Goal: Task Accomplishment & Management: Complete application form

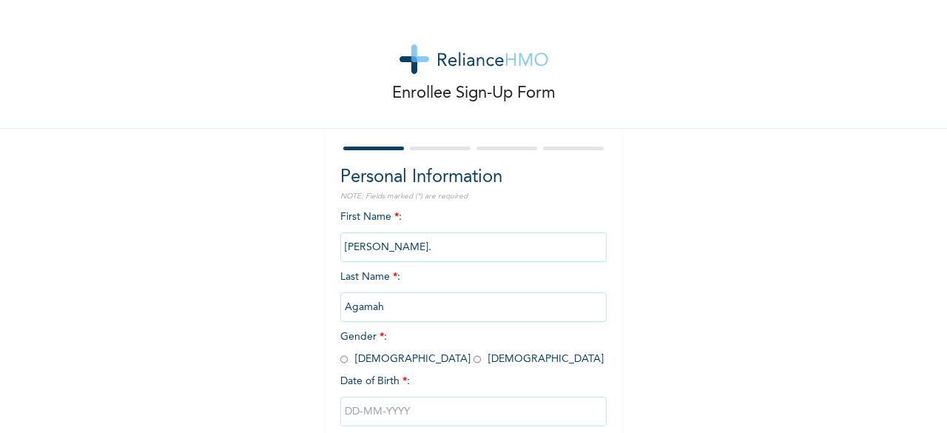
click at [385, 248] on input "[PERSON_NAME]." at bounding box center [473, 247] width 266 height 30
click at [380, 249] on input "[PERSON_NAME]." at bounding box center [473, 247] width 266 height 30
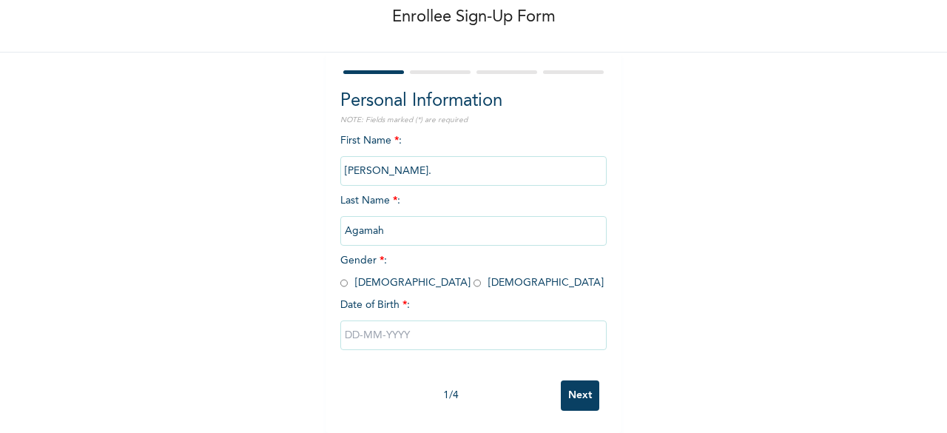
click at [340, 276] on input "radio" at bounding box center [343, 283] width 7 height 14
radio input "true"
click at [345, 323] on input "text" at bounding box center [473, 335] width 266 height 30
select select "7"
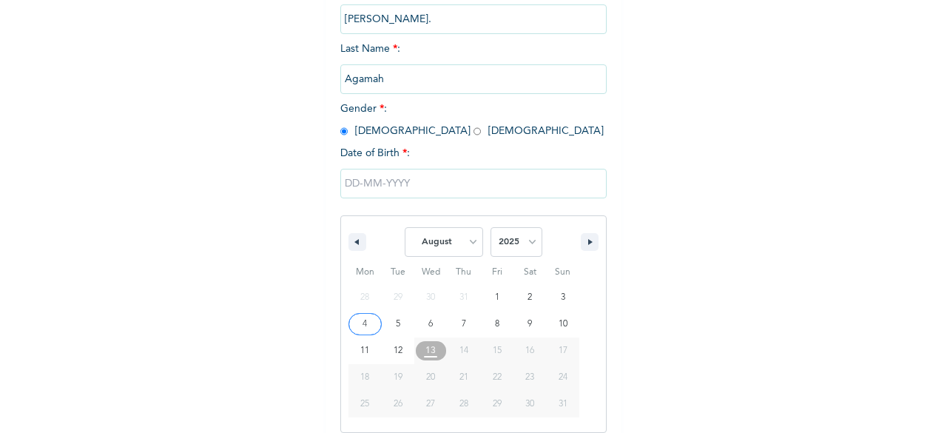
scroll to position [241, 0]
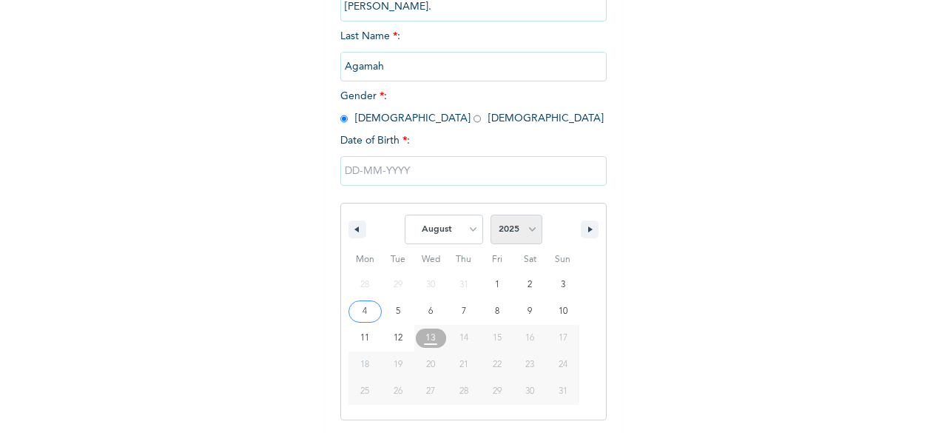
click at [520, 225] on select "2025 2024 2023 2022 2021 2020 2019 2018 2017 2016 2015 2014 2013 2012 2011 2010…" at bounding box center [517, 230] width 52 height 30
select select "1981"
click at [491, 216] on select "2025 2024 2023 2022 2021 2020 2019 2018 2017 2016 2015 2014 2013 2012 2011 2010…" at bounding box center [517, 230] width 52 height 30
click at [470, 232] on select "January February March April May June July August September October November De…" at bounding box center [444, 230] width 78 height 30
select select "11"
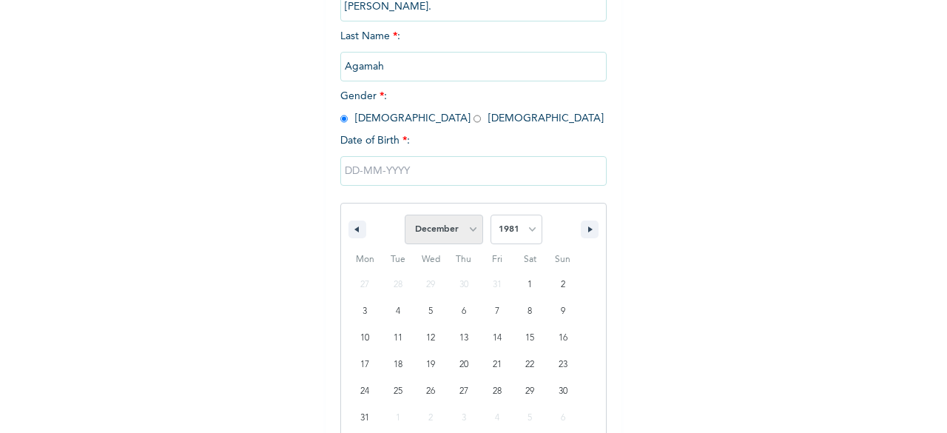
click at [405, 216] on select "January February March April May June July August September October November De…" at bounding box center [444, 230] width 78 height 30
type input "[DATE]"
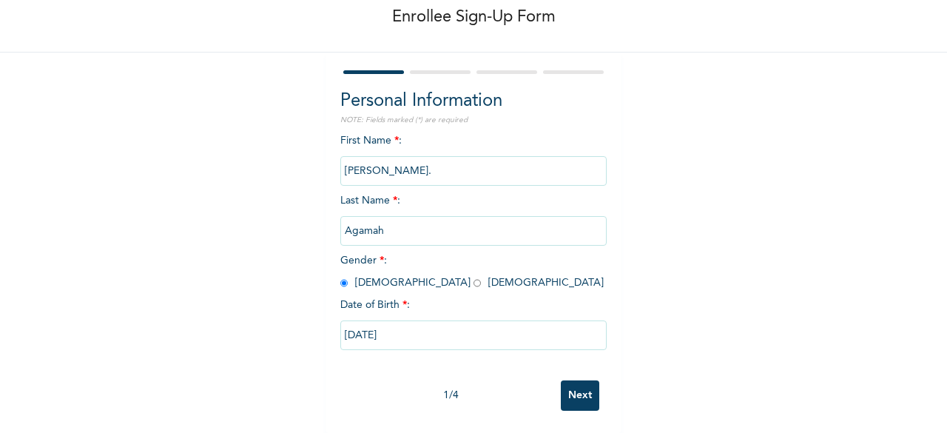
click at [580, 381] on input "Next" at bounding box center [580, 395] width 38 height 30
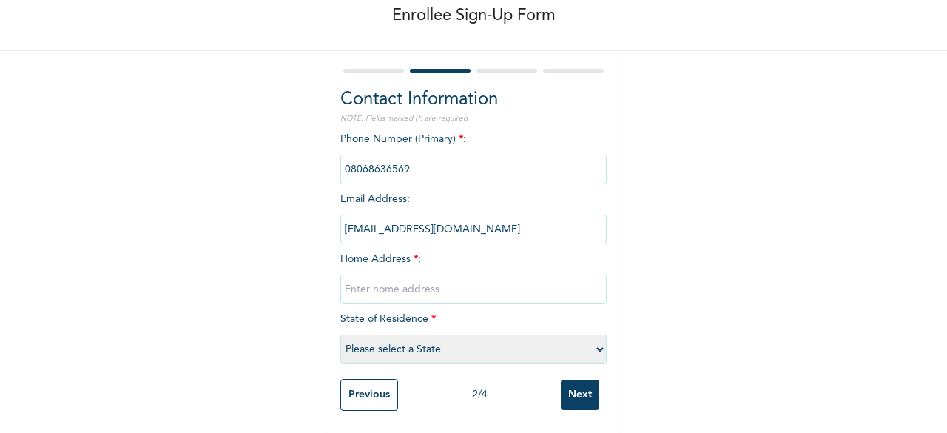
click at [376, 281] on input "text" at bounding box center [473, 290] width 266 height 30
click at [352, 280] on input "text" at bounding box center [473, 290] width 266 height 30
click at [371, 278] on input "text" at bounding box center [473, 290] width 266 height 30
type input "[STREET_ADDRESS][PERSON_NAME]"
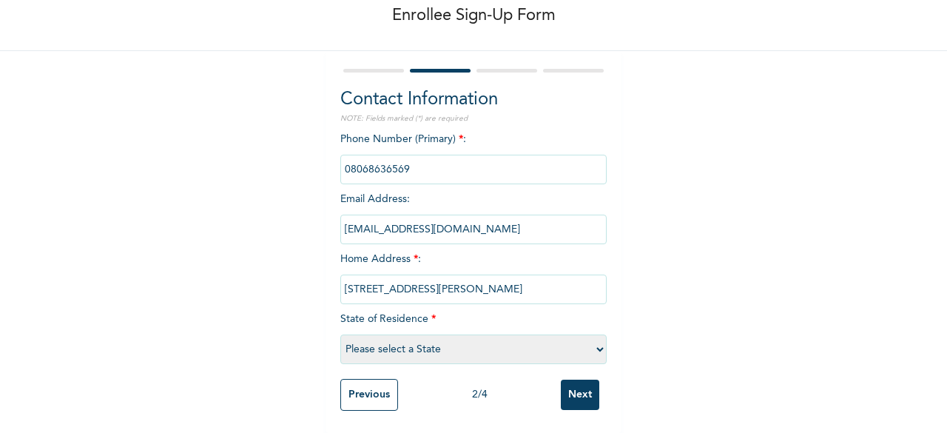
click at [594, 338] on select "Please select a State [PERSON_NAME] (FCT) [PERSON_NAME] Ibom [GEOGRAPHIC_DATA] …" at bounding box center [473, 350] width 266 height 30
select select "25"
click at [340, 335] on select "Please select a State [PERSON_NAME] (FCT) [PERSON_NAME] Ibom [GEOGRAPHIC_DATA] …" at bounding box center [473, 350] width 266 height 30
click at [583, 382] on input "Next" at bounding box center [580, 395] width 38 height 30
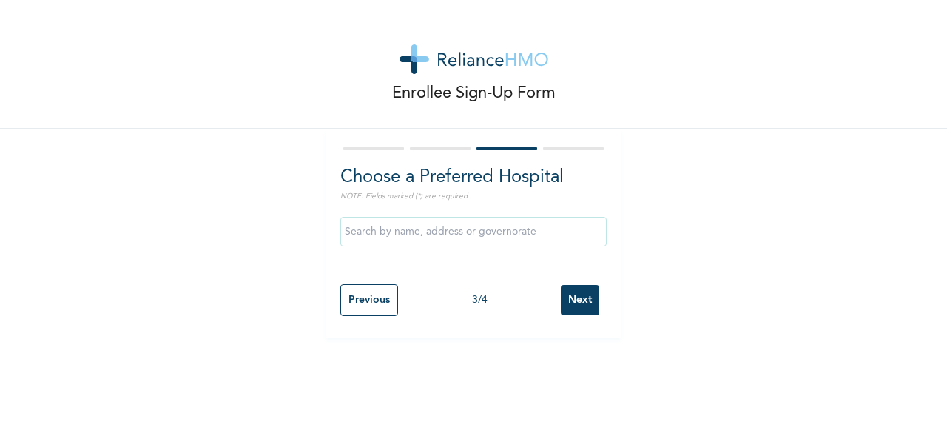
scroll to position [0, 0]
click at [414, 235] on input "text" at bounding box center [473, 232] width 266 height 30
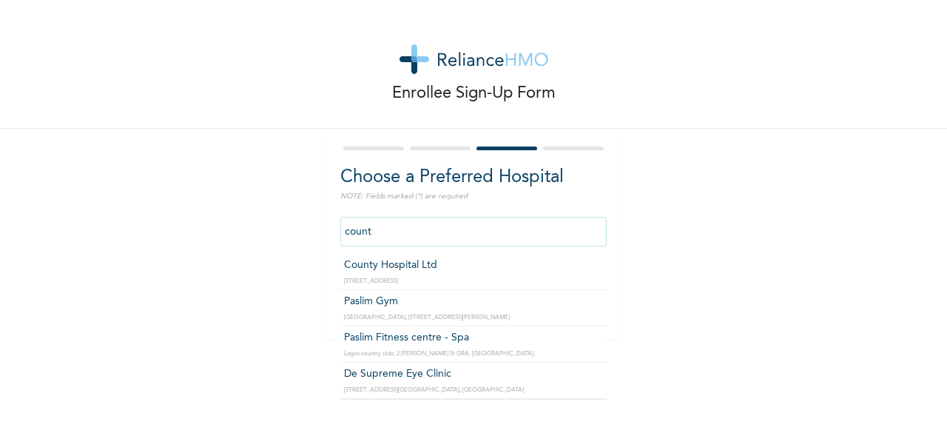
type input "County Hospital Ltd"
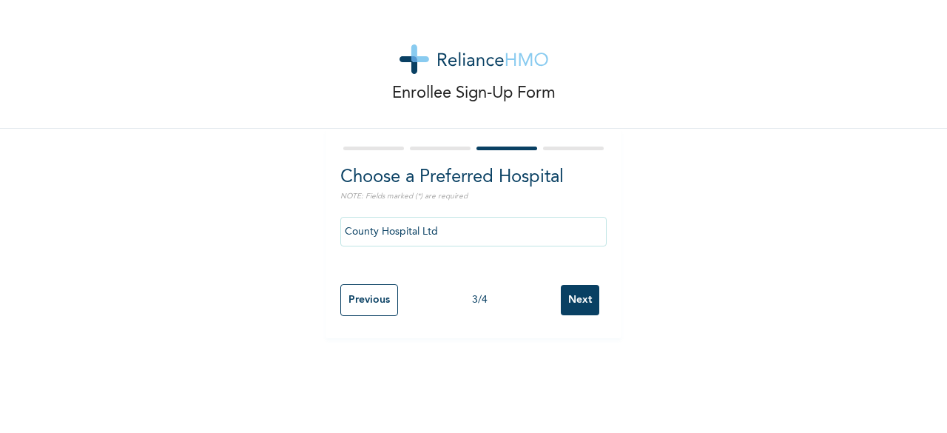
click at [576, 303] on input "Next" at bounding box center [580, 300] width 38 height 30
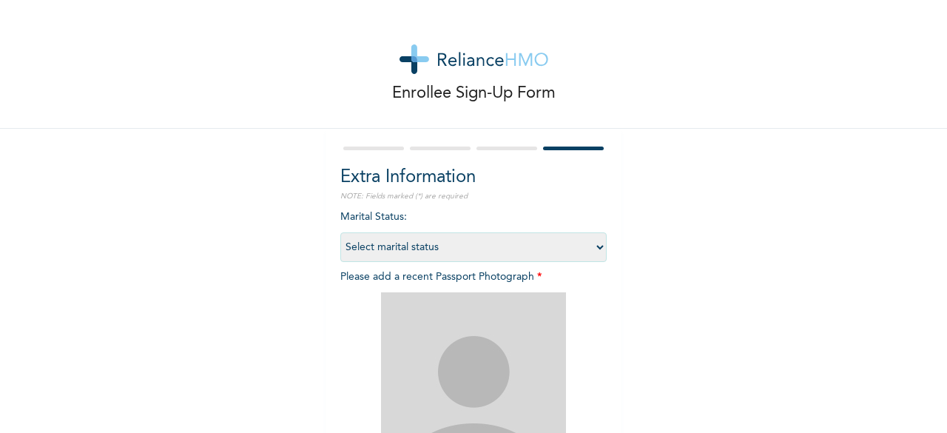
click at [591, 244] on select "Select marital status [DEMOGRAPHIC_DATA] Married [DEMOGRAPHIC_DATA] Widow/[DEMO…" at bounding box center [473, 247] width 266 height 30
select select "2"
click at [340, 232] on select "Select marital status [DEMOGRAPHIC_DATA] Married [DEMOGRAPHIC_DATA] Widow/[DEMO…" at bounding box center [473, 247] width 266 height 30
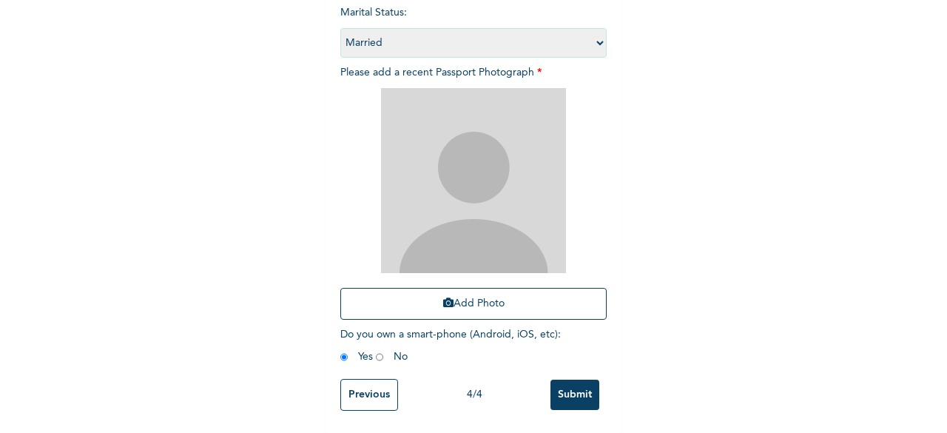
scroll to position [216, 0]
click at [340, 352] on input "radio" at bounding box center [343, 357] width 7 height 14
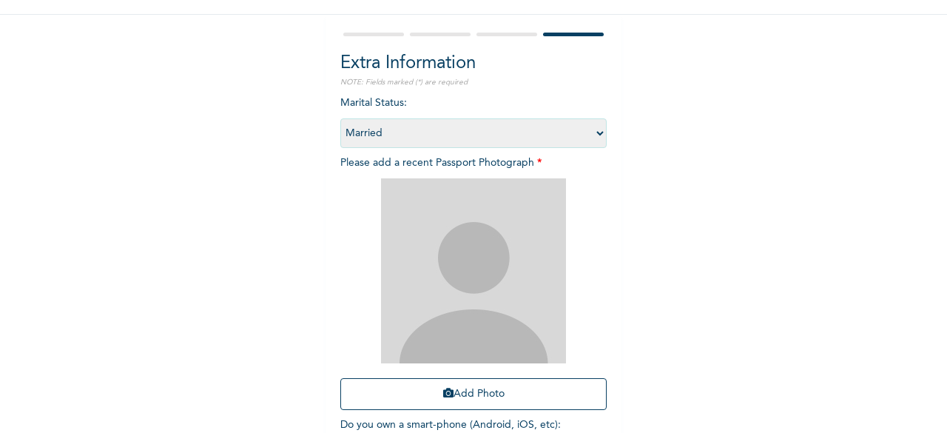
scroll to position [108, 0]
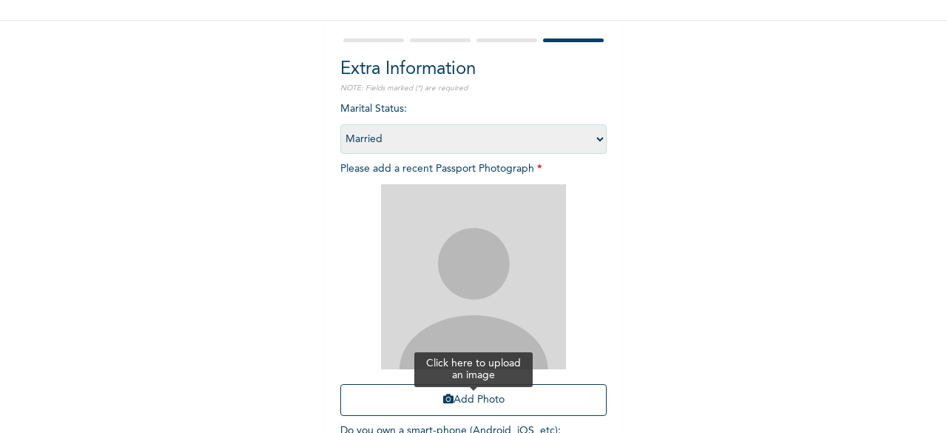
click at [463, 396] on button "Add Photo" at bounding box center [473, 400] width 266 height 32
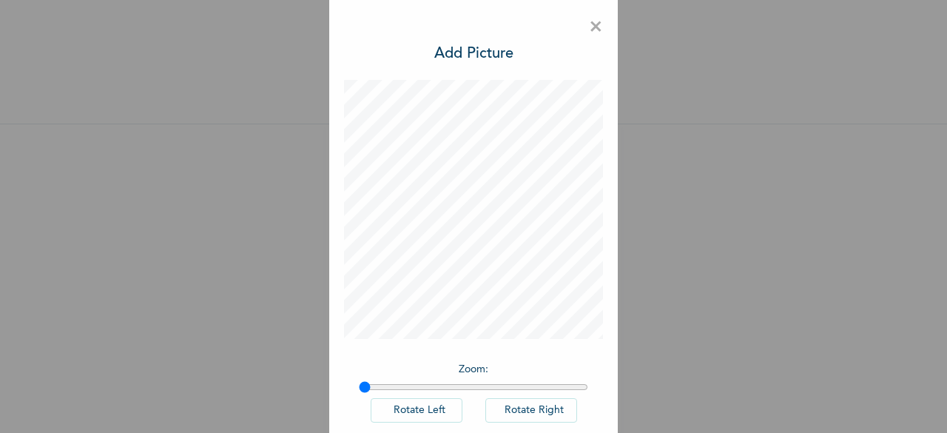
scroll to position [83, 0]
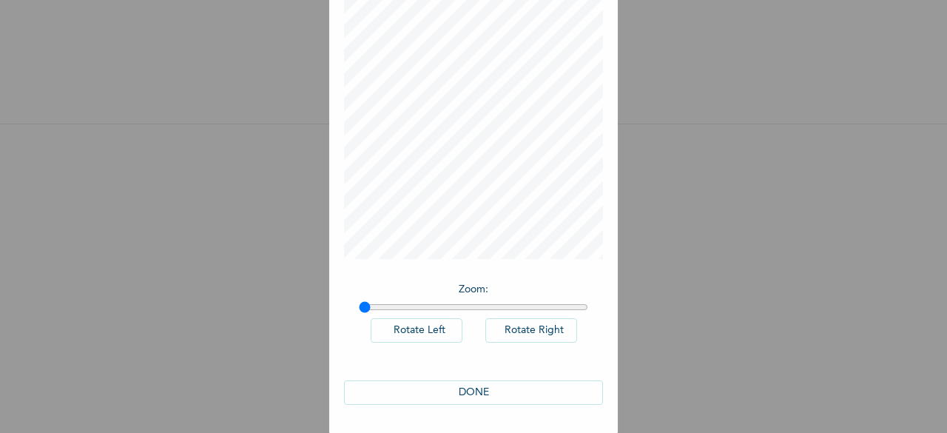
click at [460, 392] on button "DONE" at bounding box center [473, 392] width 259 height 24
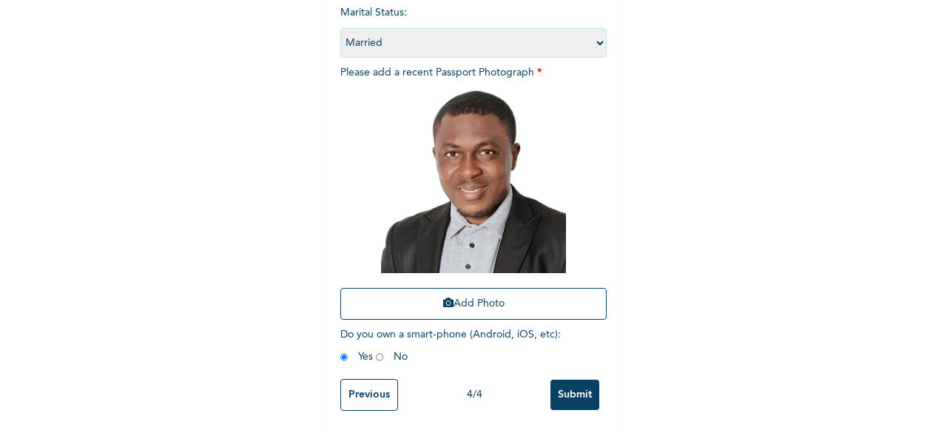
scroll to position [216, 0]
click at [571, 386] on input "Submit" at bounding box center [575, 395] width 49 height 30
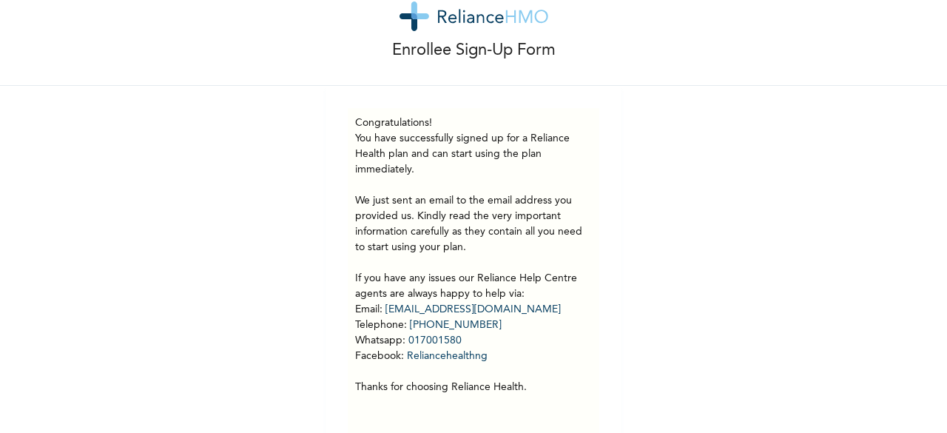
scroll to position [44, 0]
